Goal: Transaction & Acquisition: Purchase product/service

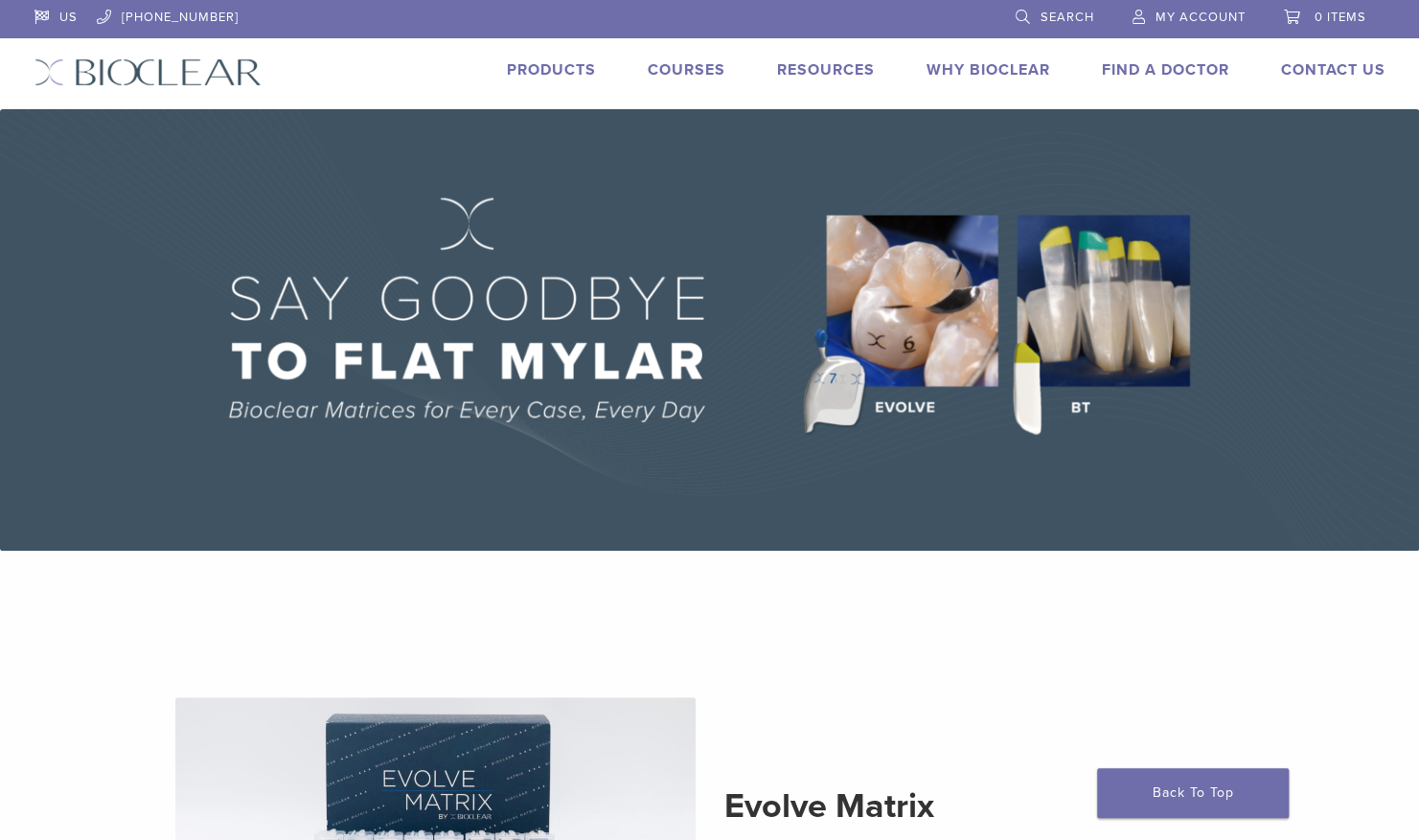
click at [1057, 16] on span "Search" at bounding box center [1067, 18] width 54 height 16
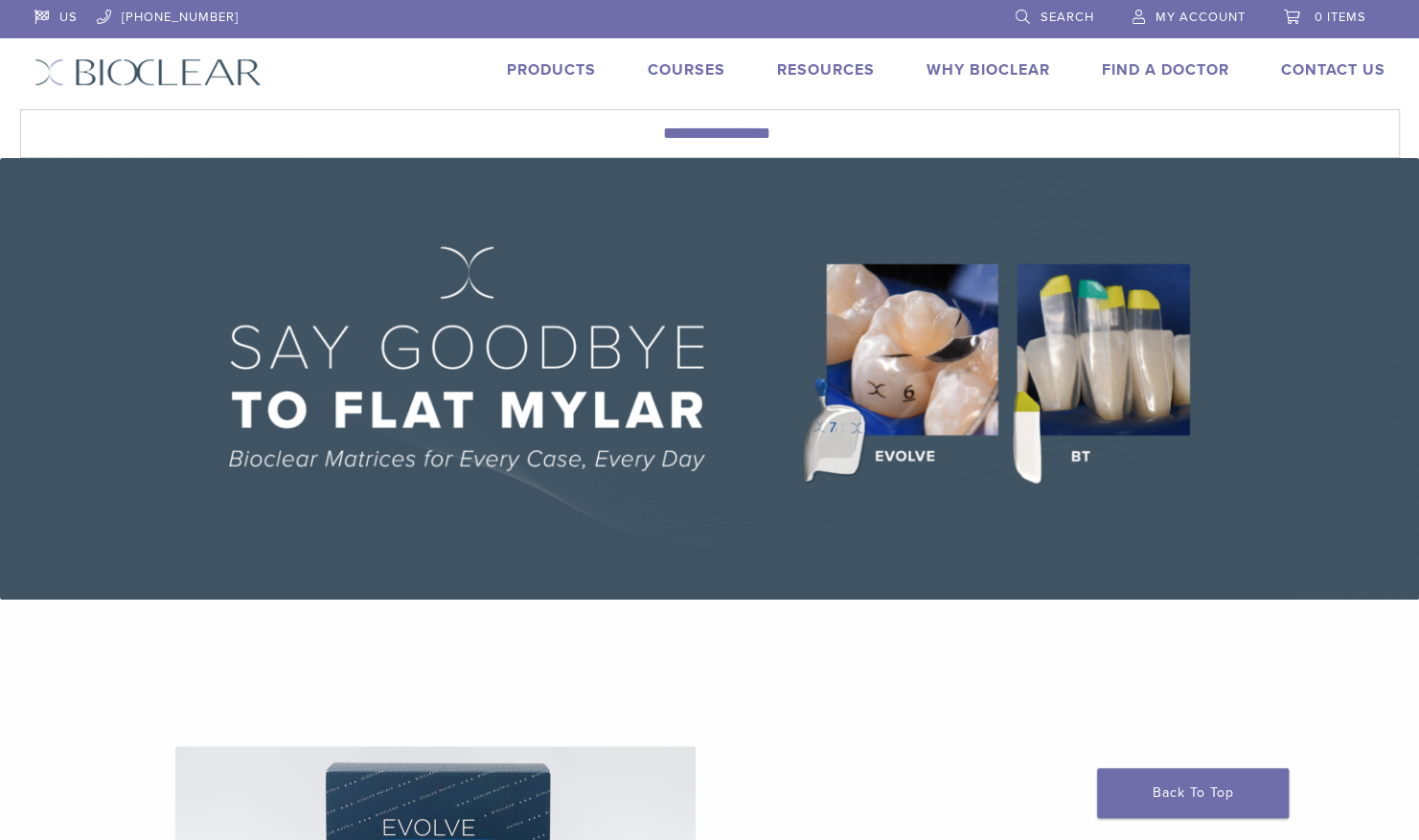
click at [1057, 16] on span "Search" at bounding box center [1067, 18] width 54 height 16
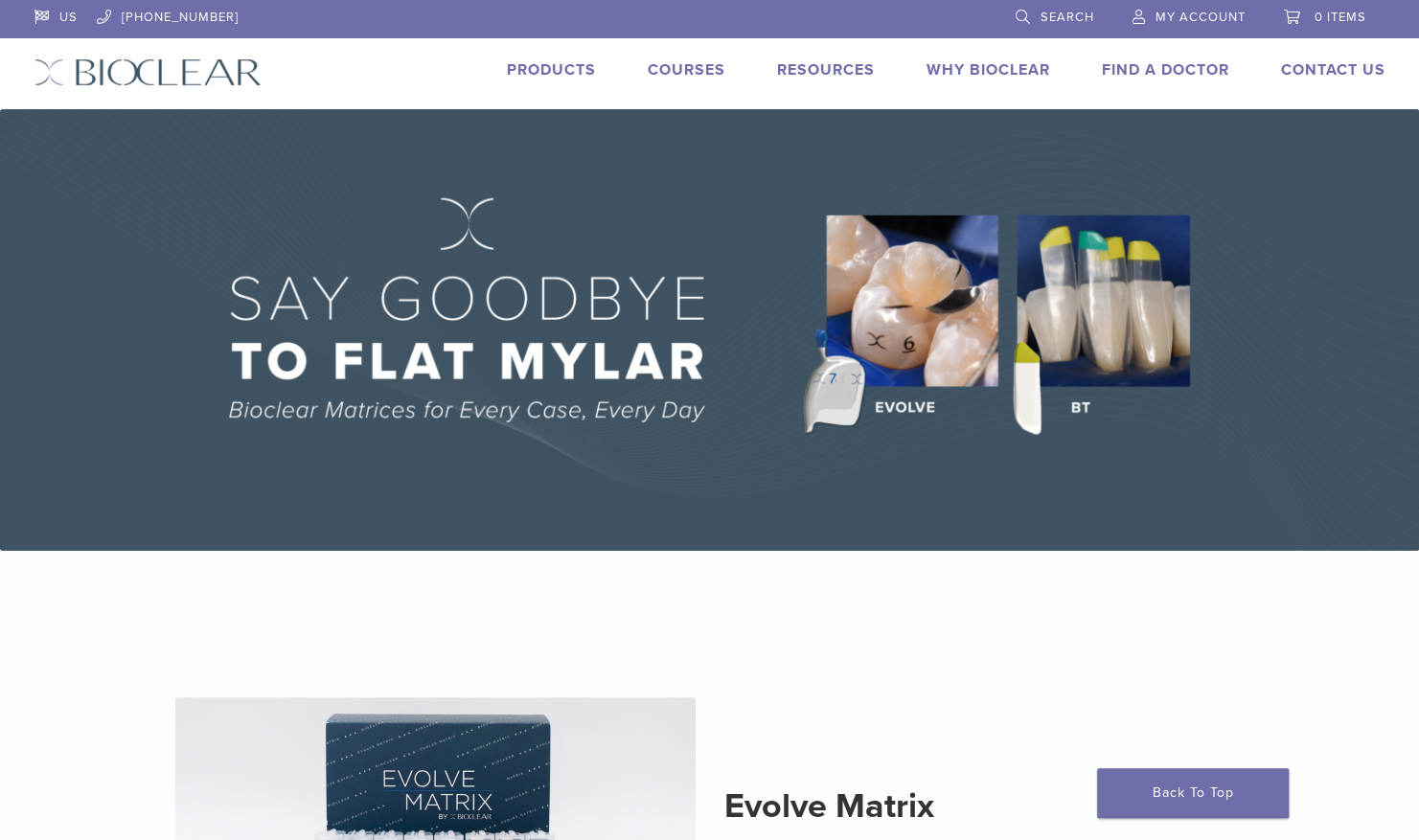
click at [1057, 16] on span "Search" at bounding box center [1067, 18] width 54 height 16
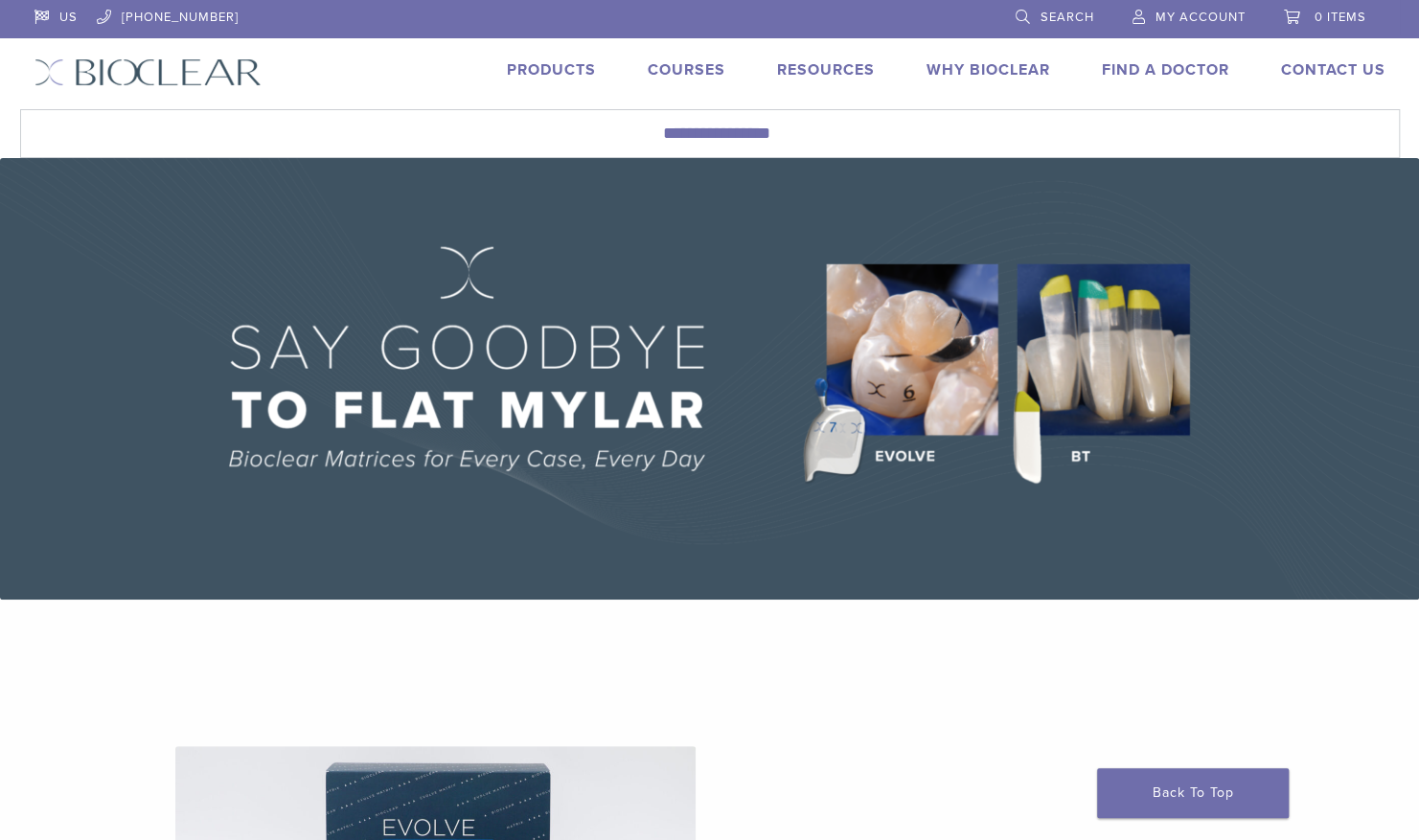
click at [1062, 11] on span "Search" at bounding box center [1067, 18] width 54 height 16
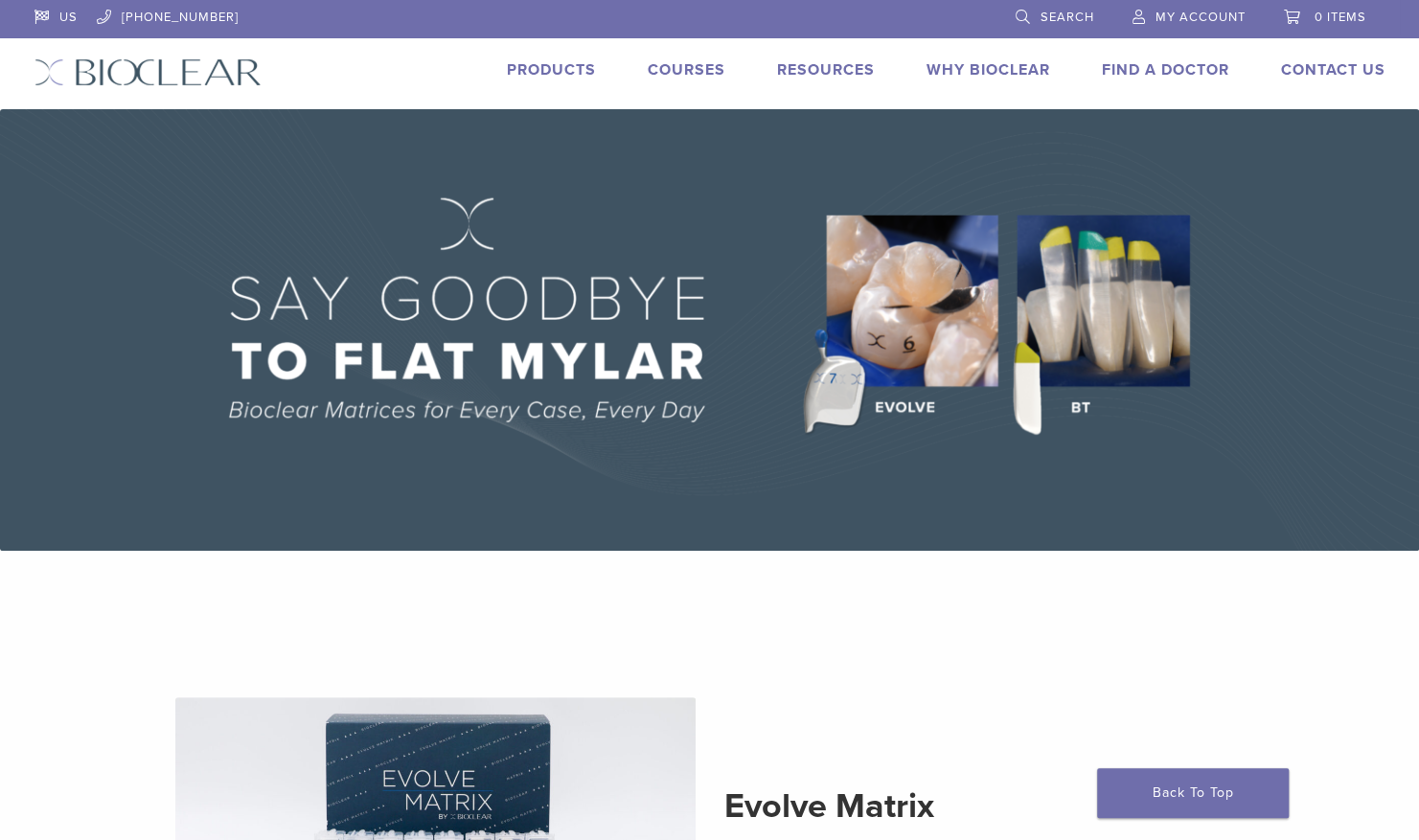
click at [1062, 11] on span "Search" at bounding box center [1067, 18] width 54 height 16
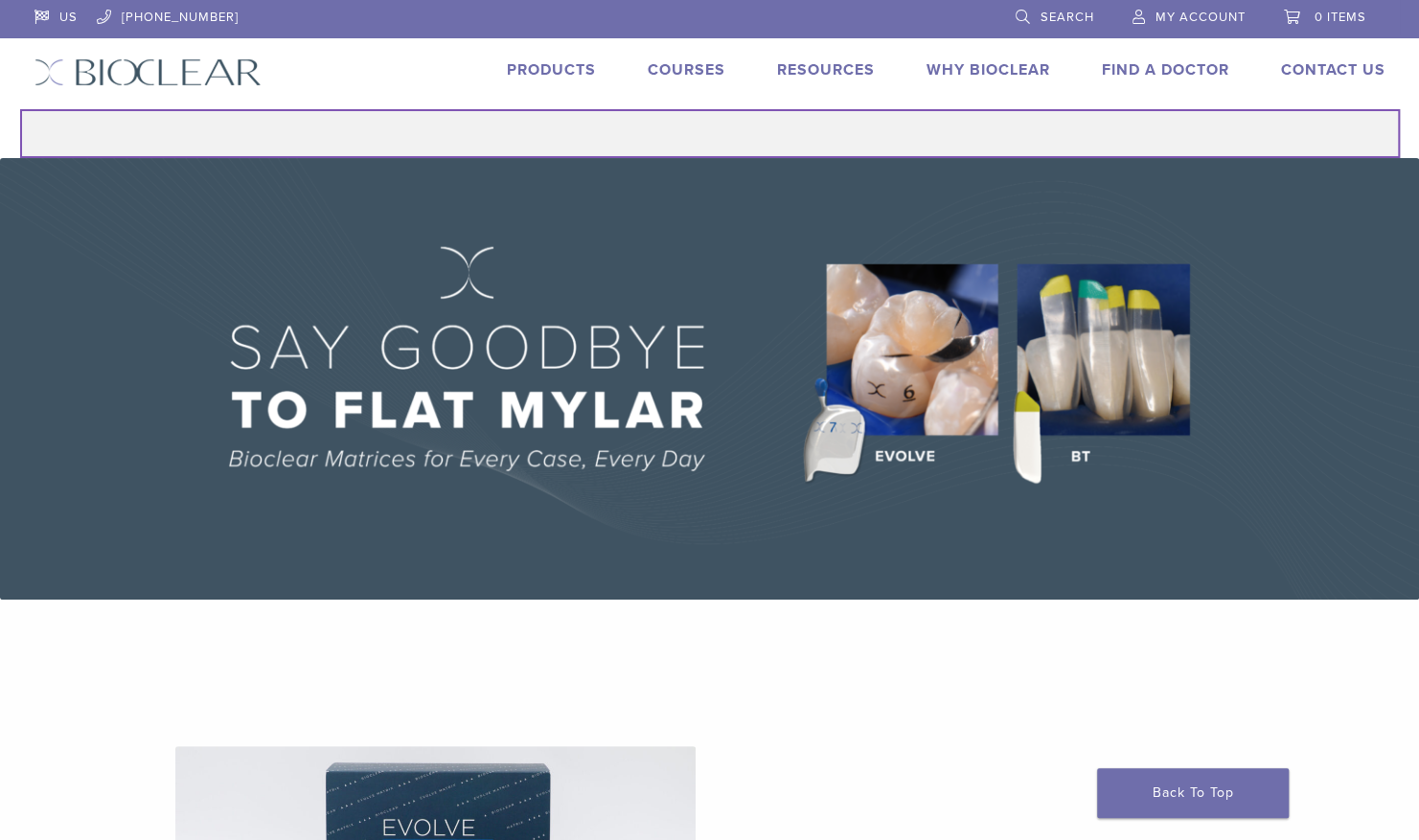
click at [678, 130] on input "Search for:" at bounding box center [710, 134] width 1380 height 49
type input "******"
click at [19, 108] on button "Search" at bounding box center [19, 108] width 1 height 1
